Goal: Task Accomplishment & Management: Manage account settings

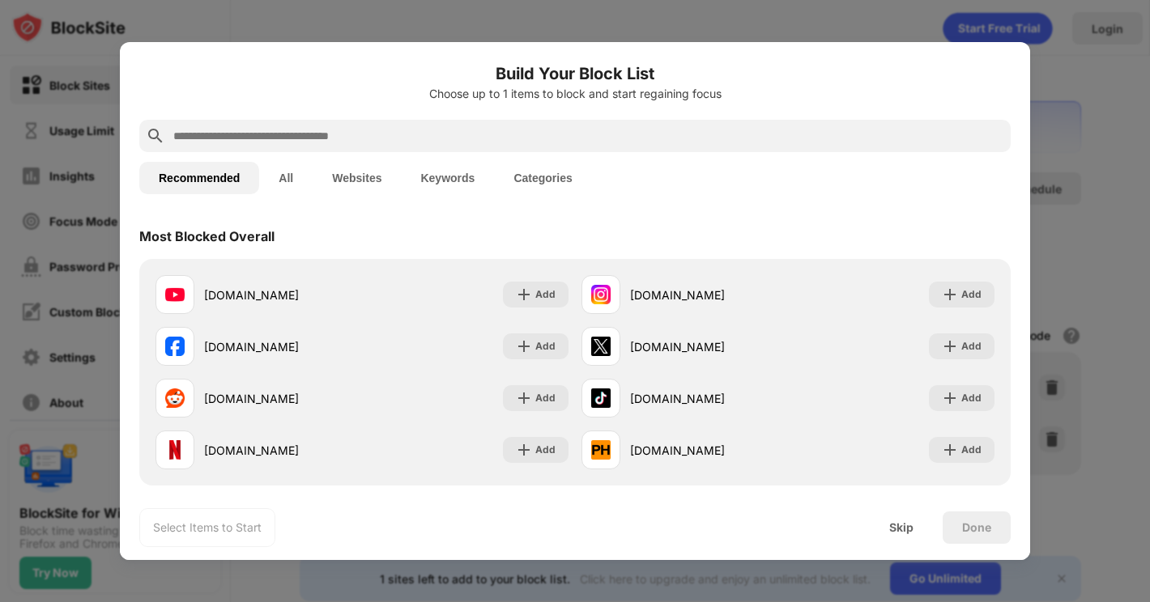
click at [290, 177] on button "All" at bounding box center [285, 178] width 53 height 32
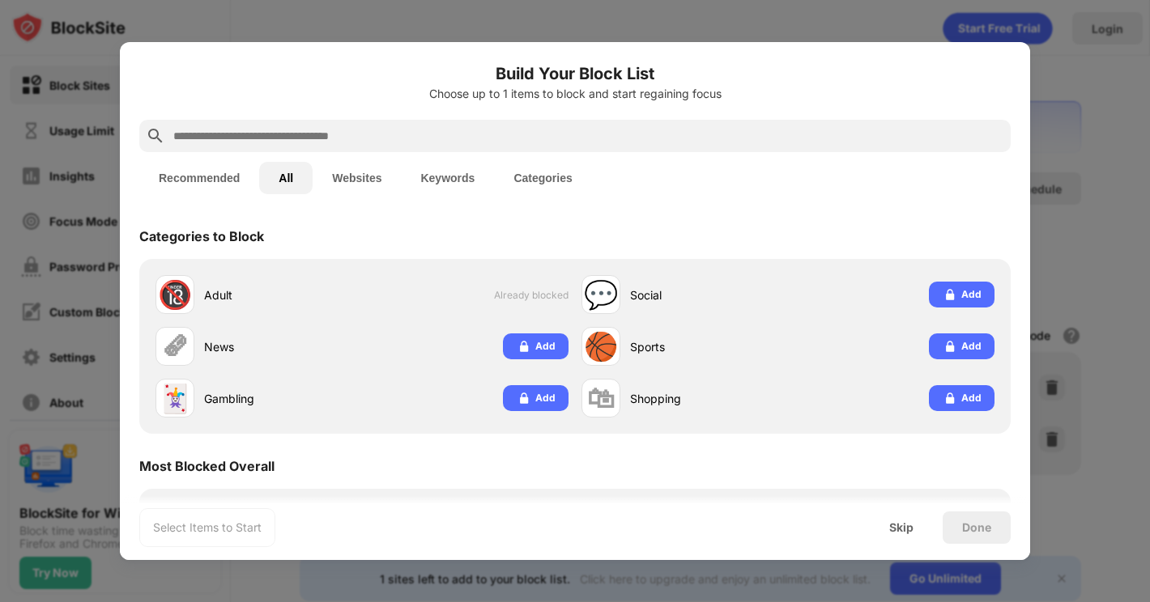
click at [349, 170] on button "Websites" at bounding box center [357, 178] width 88 height 32
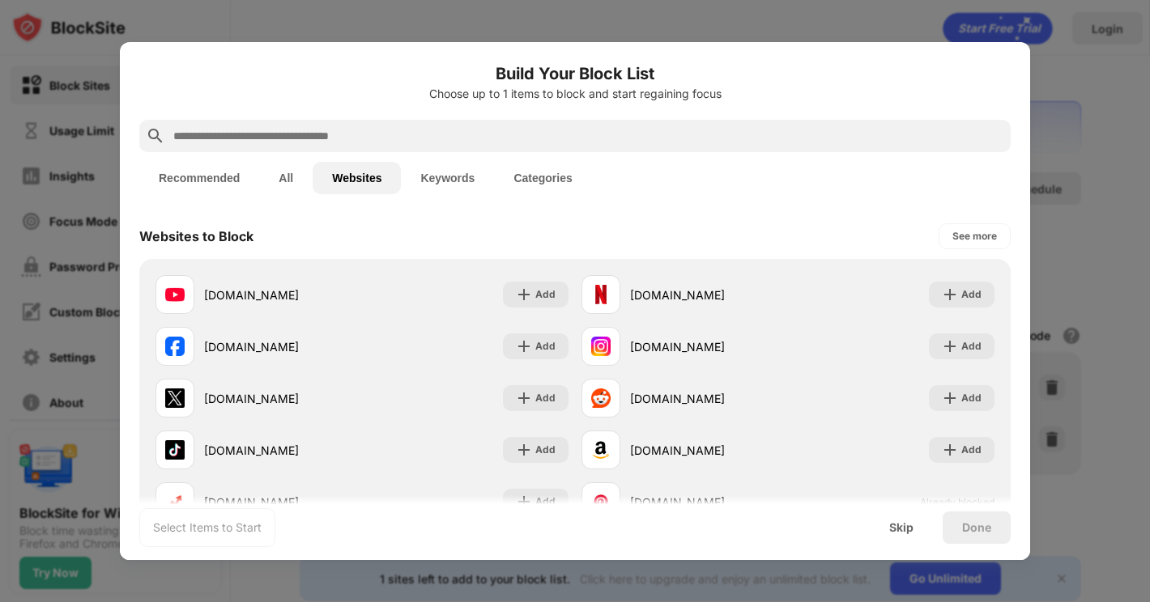
click at [298, 176] on button "All" at bounding box center [285, 178] width 53 height 32
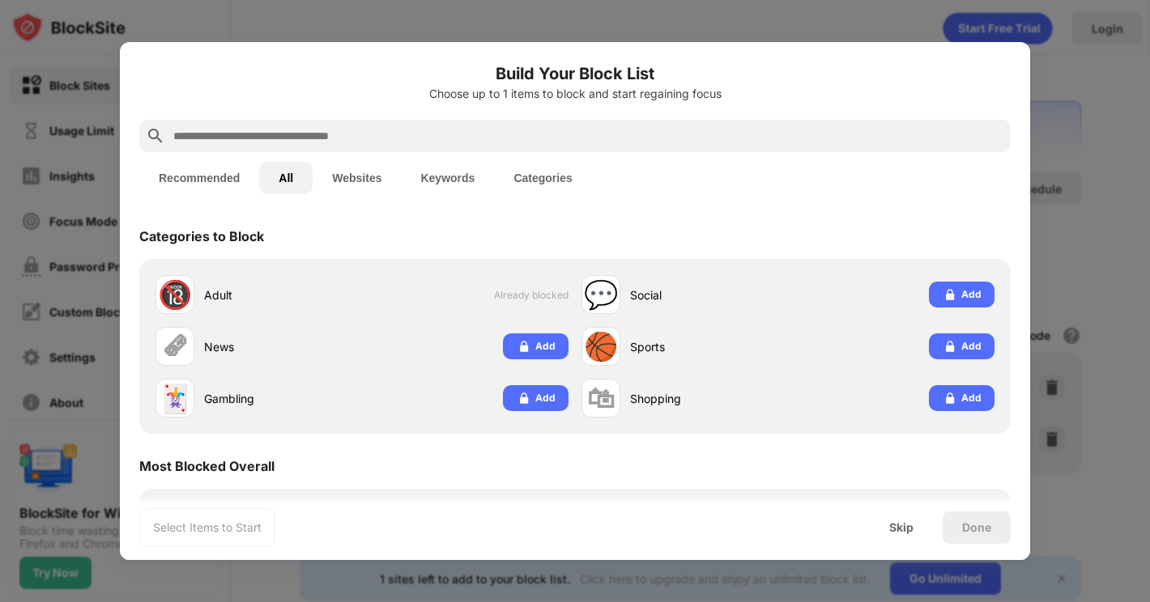
click at [205, 168] on button "Recommended" at bounding box center [199, 178] width 120 height 32
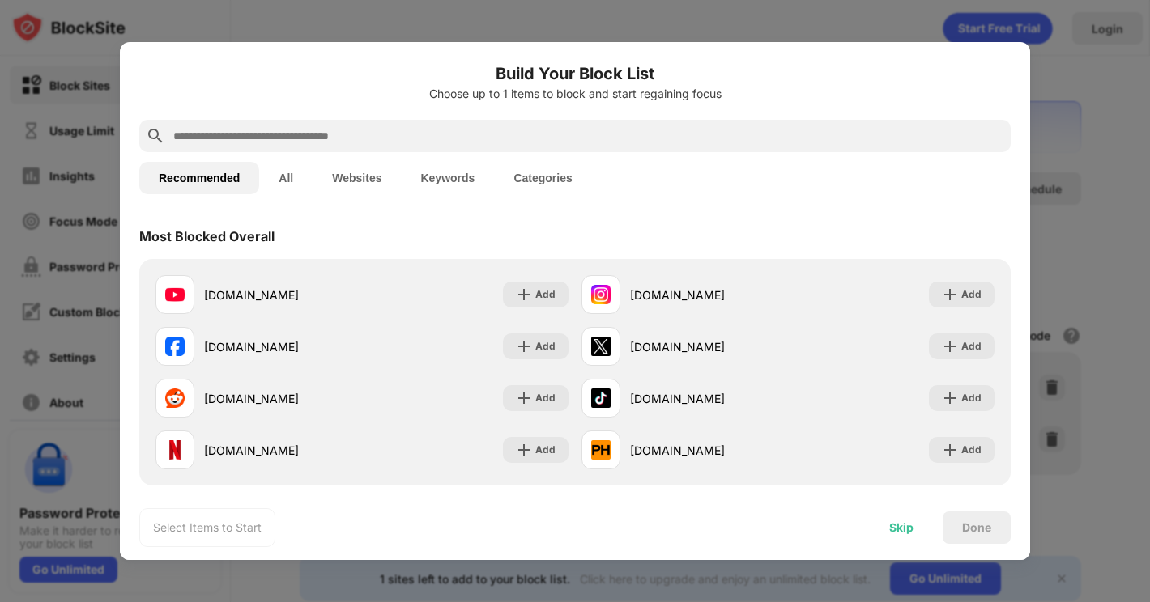
click at [892, 535] on div "Skip" at bounding box center [901, 528] width 63 height 32
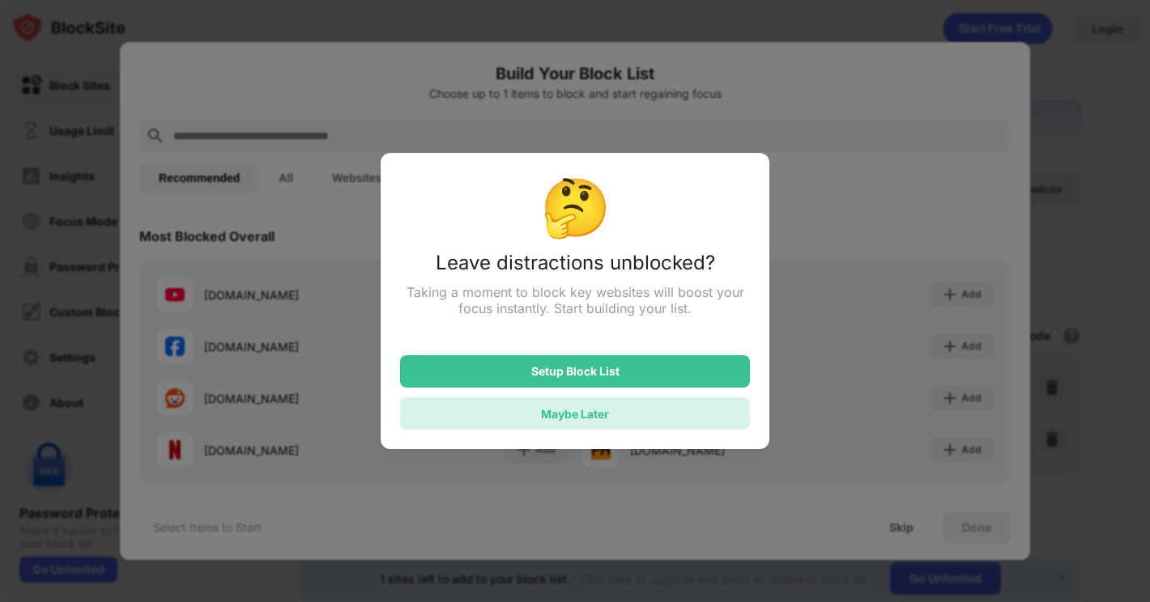
click at [540, 403] on div "Maybe Later" at bounding box center [575, 414] width 350 height 32
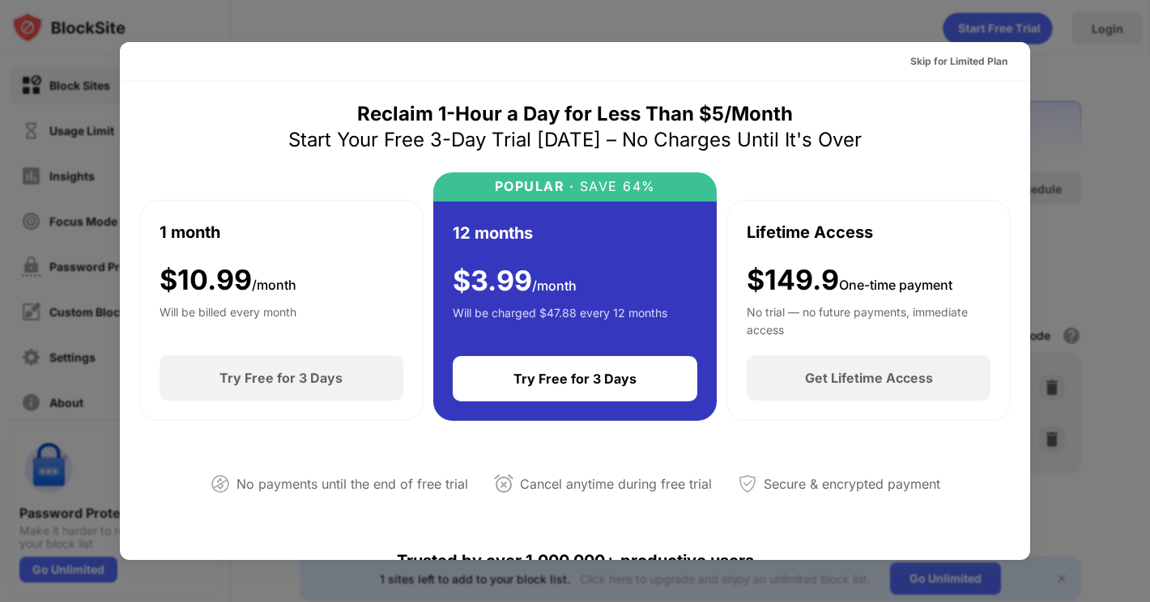
scroll to position [263, 0]
